Goal: Task Accomplishment & Management: Use online tool/utility

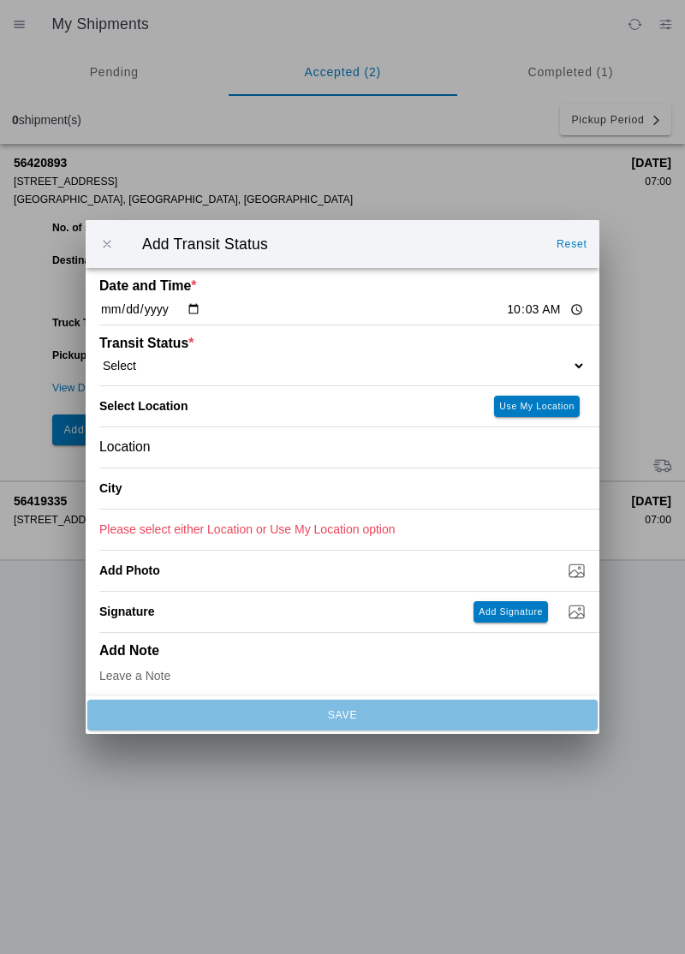
click at [466, 843] on ion-backdrop at bounding box center [342, 477] width 685 height 954
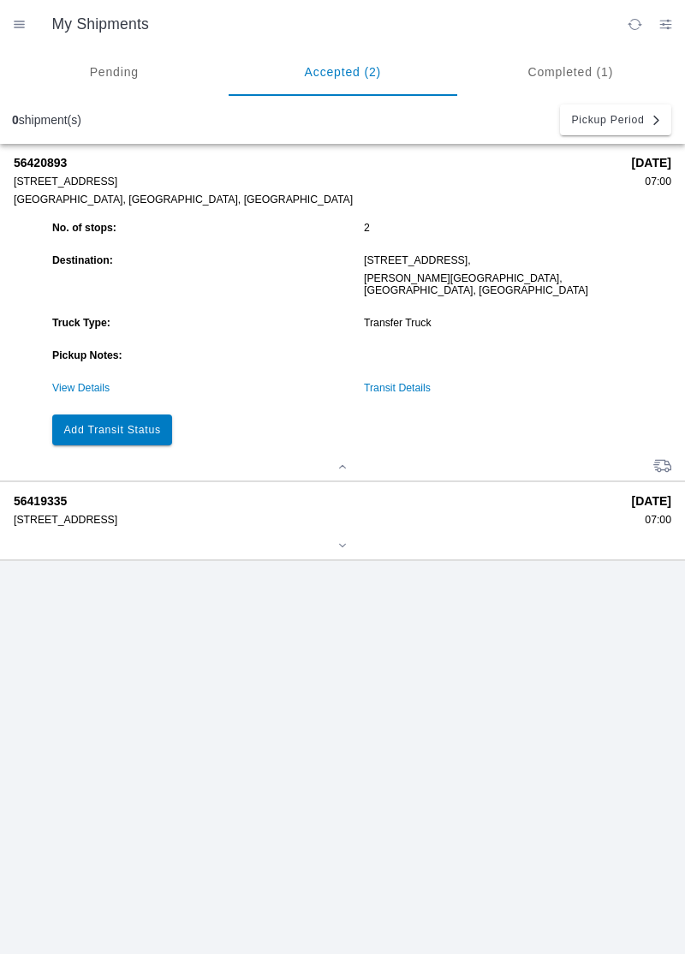
click at [0, 0] on slot "Add Transit Status" at bounding box center [0, 0] width 0 height 0
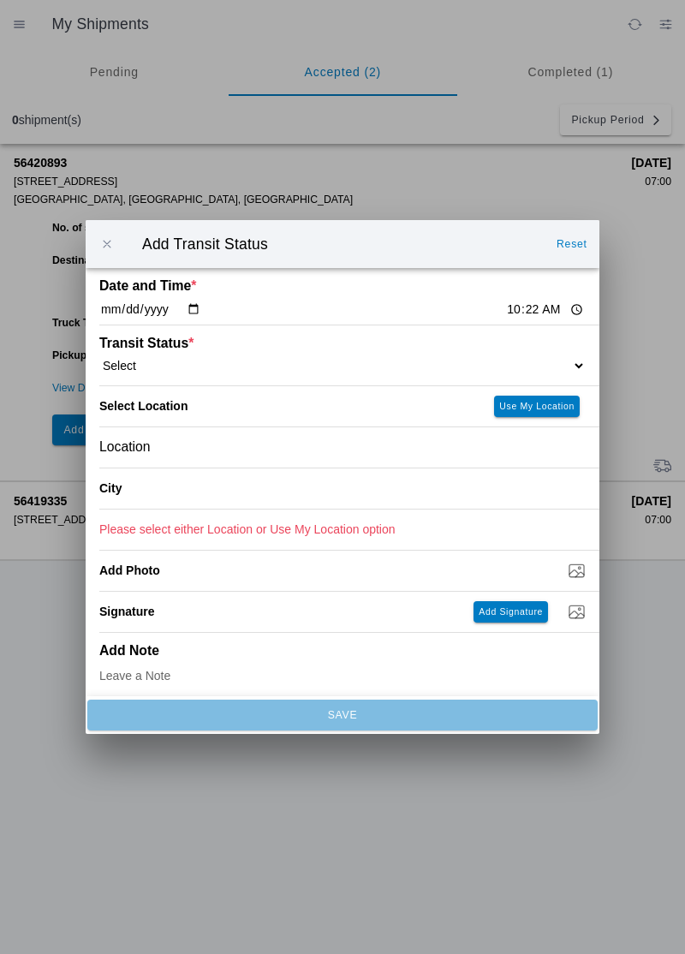
click at [481, 358] on select "Select Arrive at Drop Off Arrive at Pickup Break Start Break Stop Depart Drop O…" at bounding box center [342, 365] width 487 height 15
select select "DPTDLVLOC"
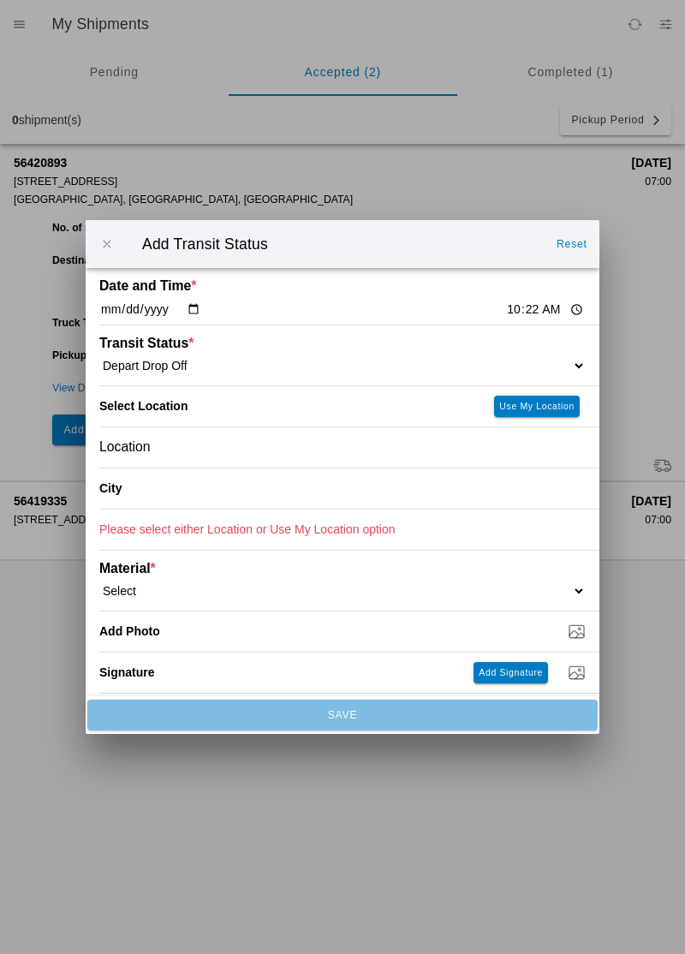
click at [348, 447] on div "Location" at bounding box center [342, 447] width 487 height 40
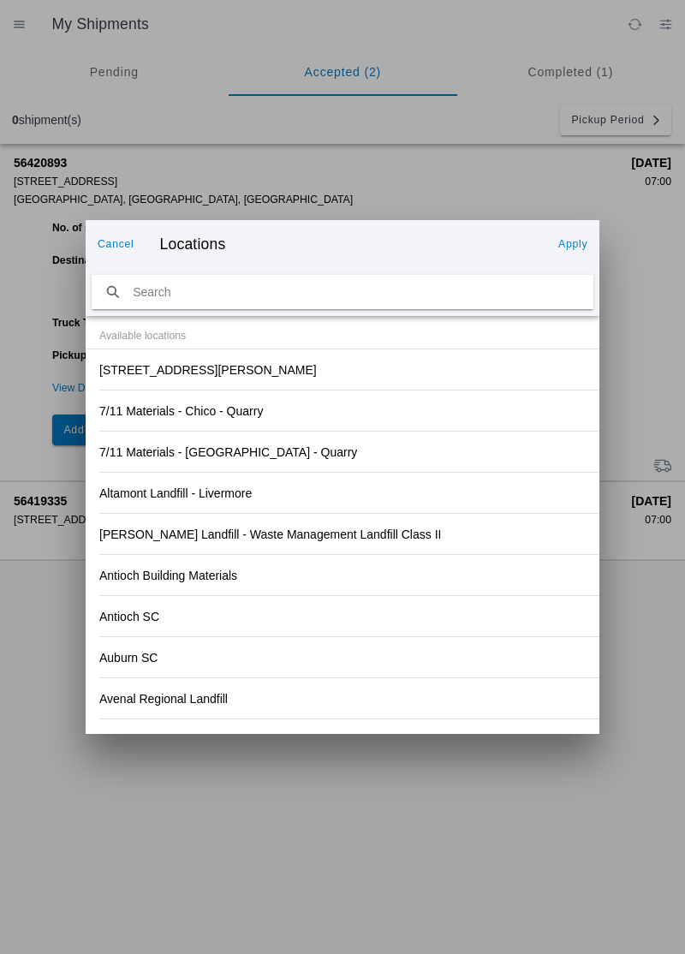
click at [388, 381] on div "[STREET_ADDRESS][PERSON_NAME]" at bounding box center [342, 369] width 487 height 40
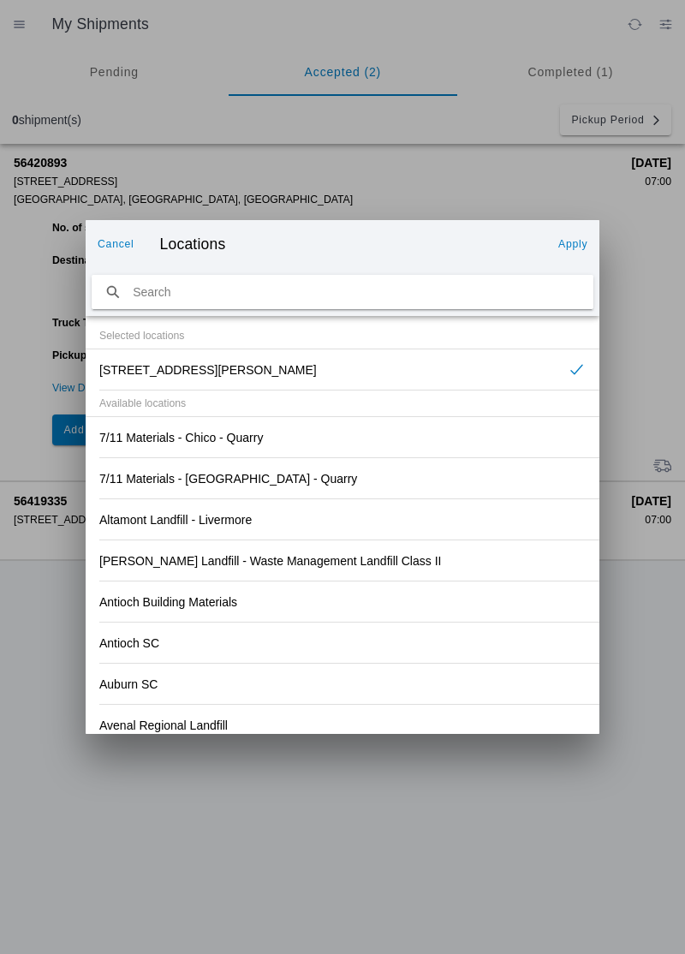
click at [0, 0] on slot "Apply" at bounding box center [0, 0] width 0 height 0
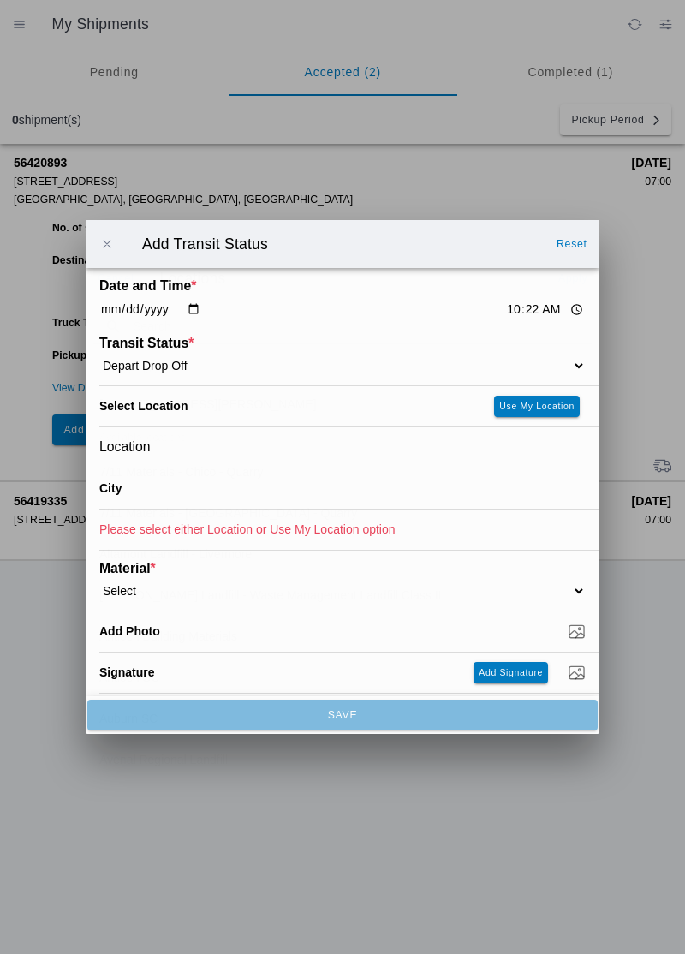
type input "[PERSON_NAME][GEOGRAPHIC_DATA]"
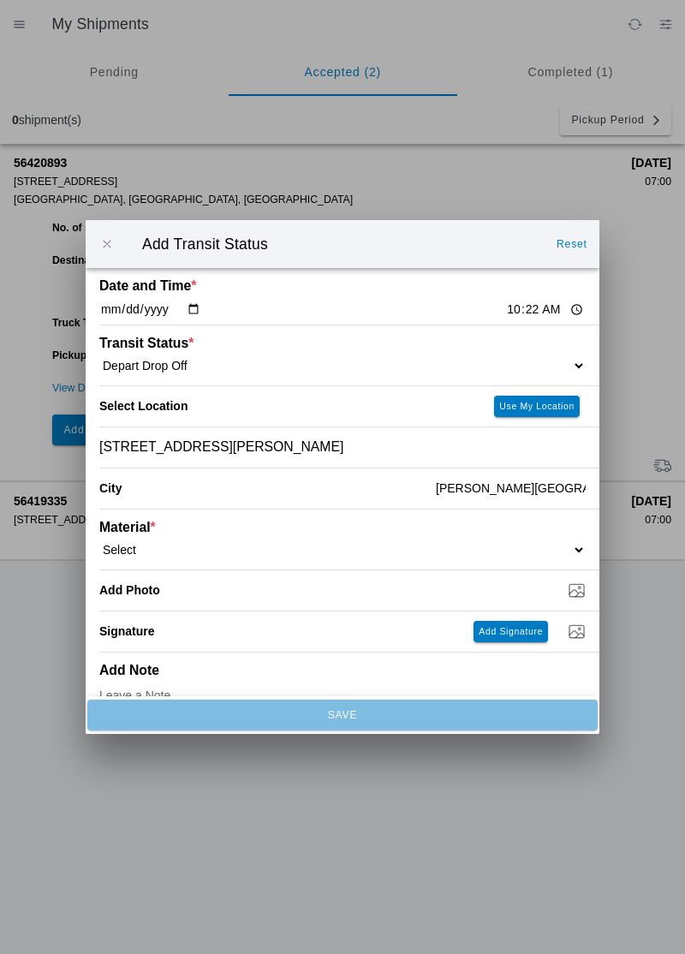
click at [505, 545] on select "Select 1" x 3" Rock 1" x 4" Rock 2" x 4" Rock Asphalt Cold Patch Backfill Spec …" at bounding box center [342, 549] width 487 height 15
select select "708651"
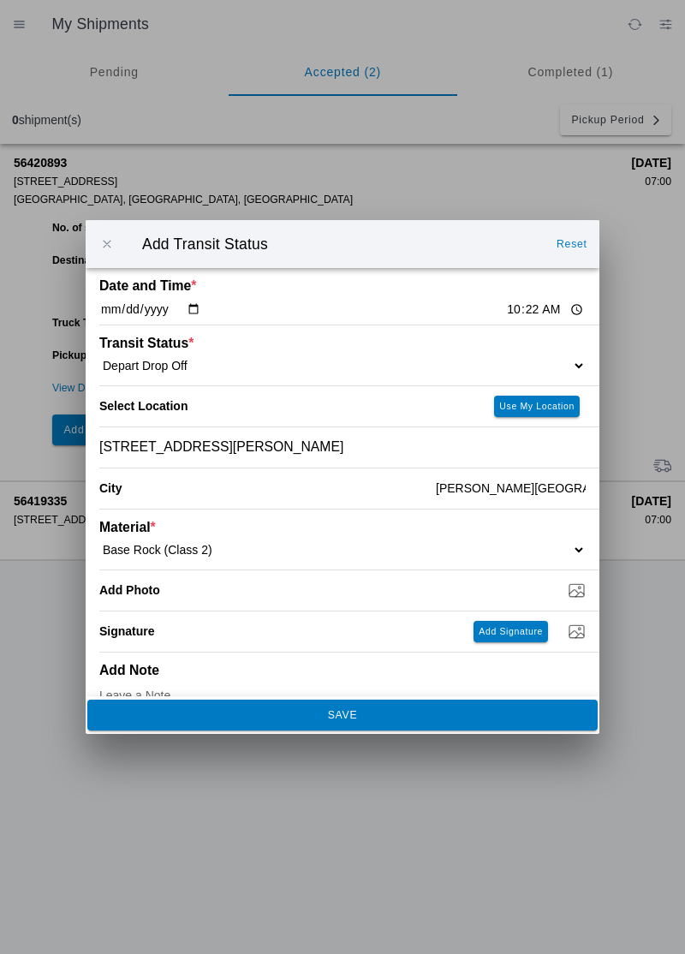
click at [379, 721] on button "SAVE" at bounding box center [342, 715] width 511 height 31
